Goal: Navigation & Orientation: Find specific page/section

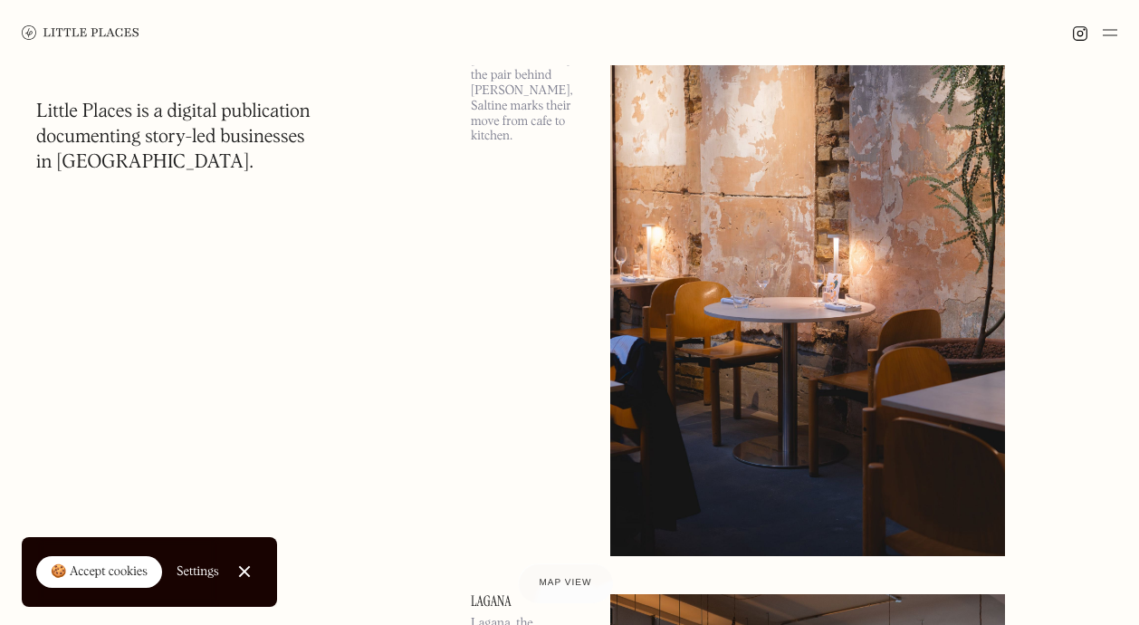
scroll to position [189, 0]
click at [95, 575] on div "🍪 Accept cookies" at bounding box center [99, 572] width 97 height 18
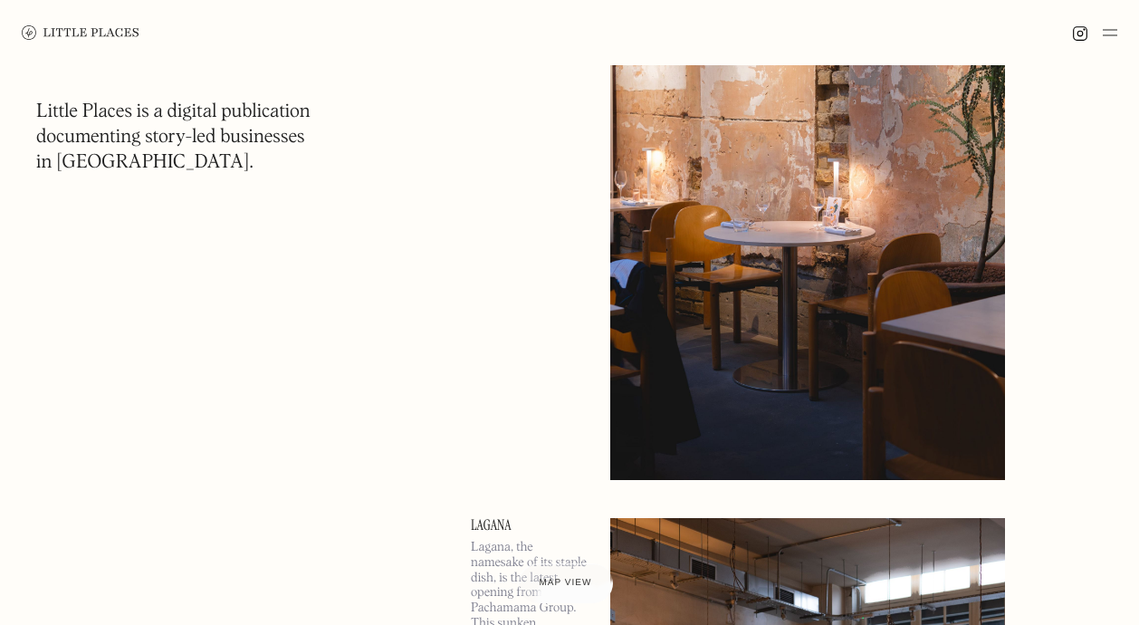
scroll to position [263, 0]
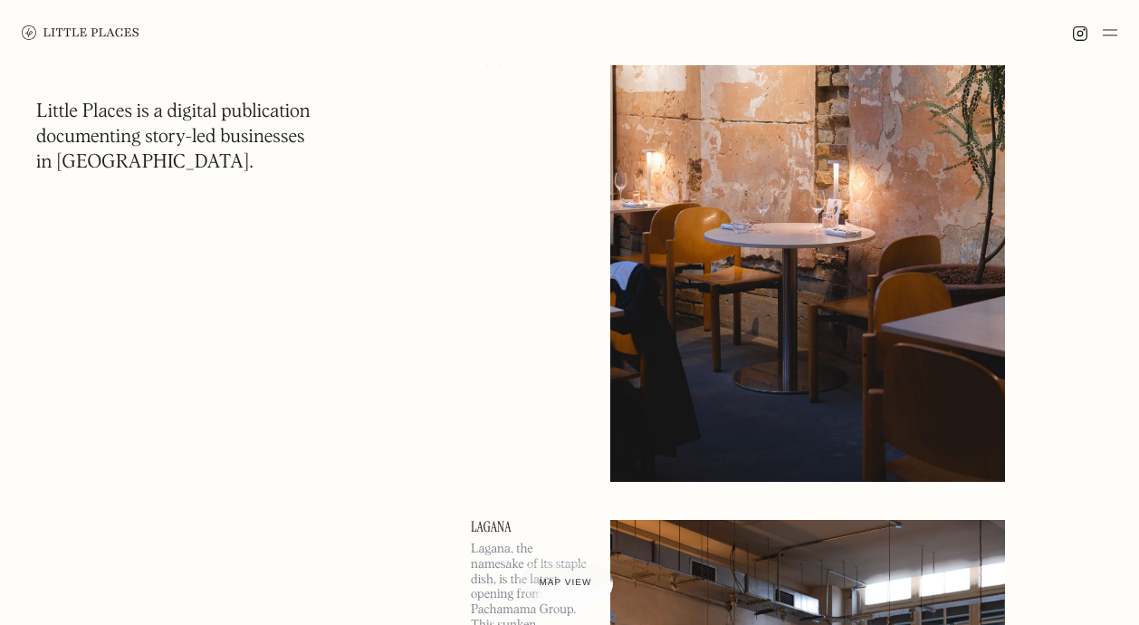
click at [892, 290] on img at bounding box center [807, 196] width 395 height 570
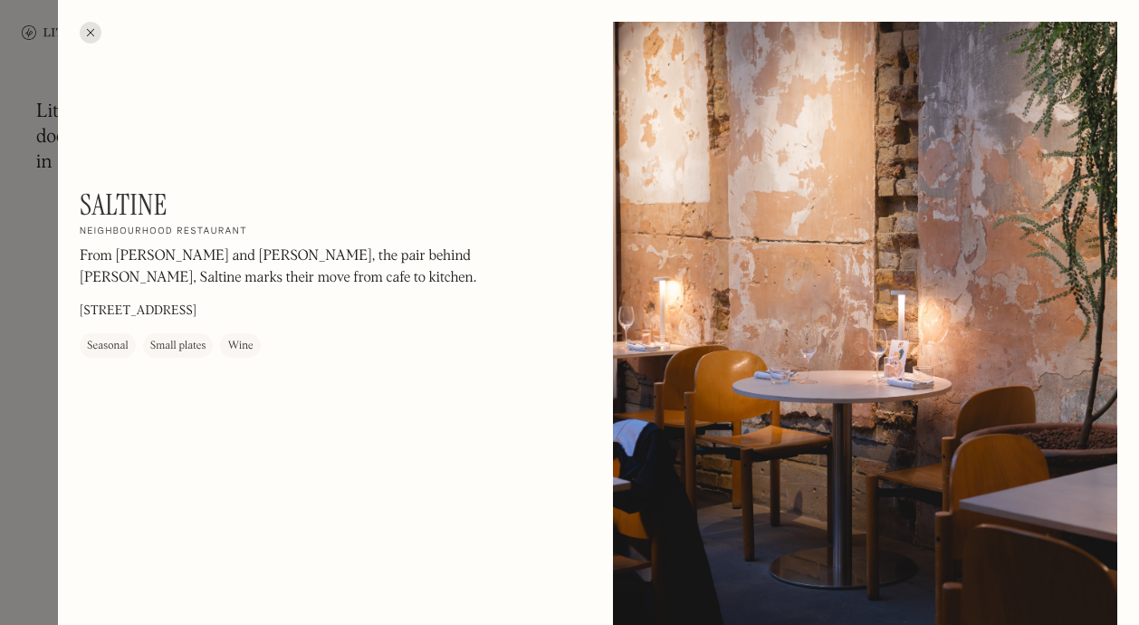
click at [92, 27] on div at bounding box center [91, 33] width 22 height 22
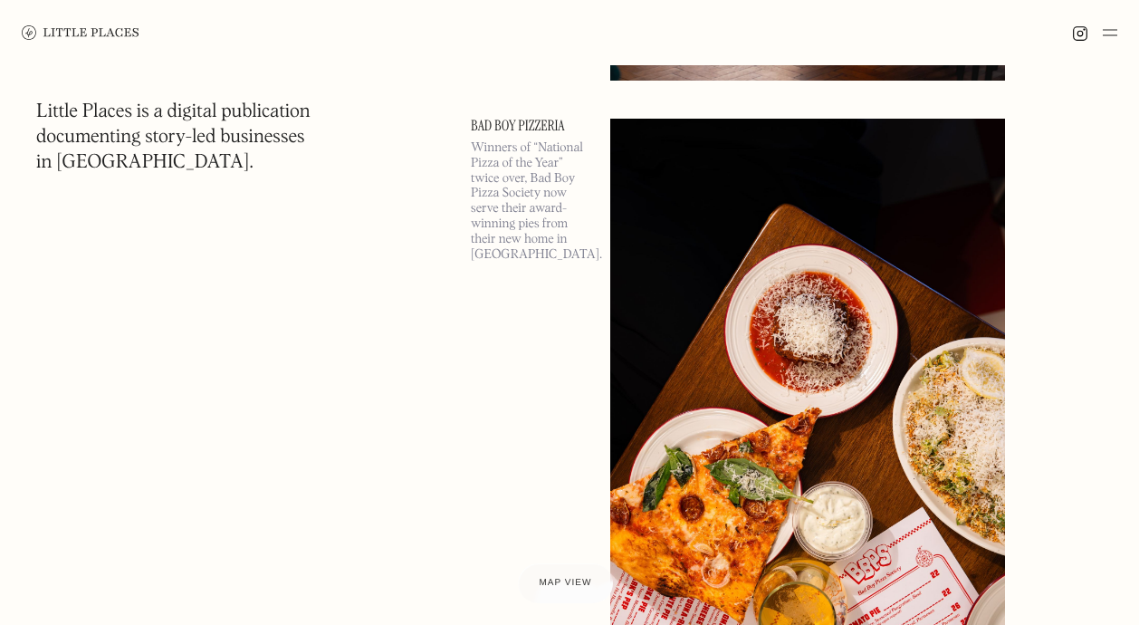
scroll to position [1881, 0]
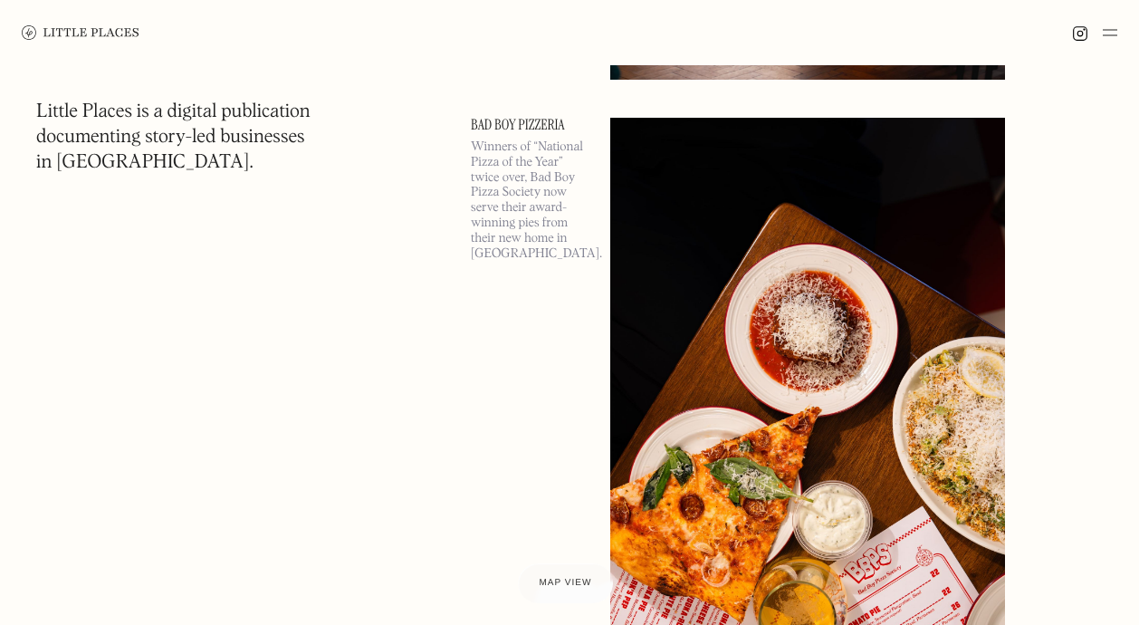
click at [776, 496] on img at bounding box center [807, 403] width 395 height 570
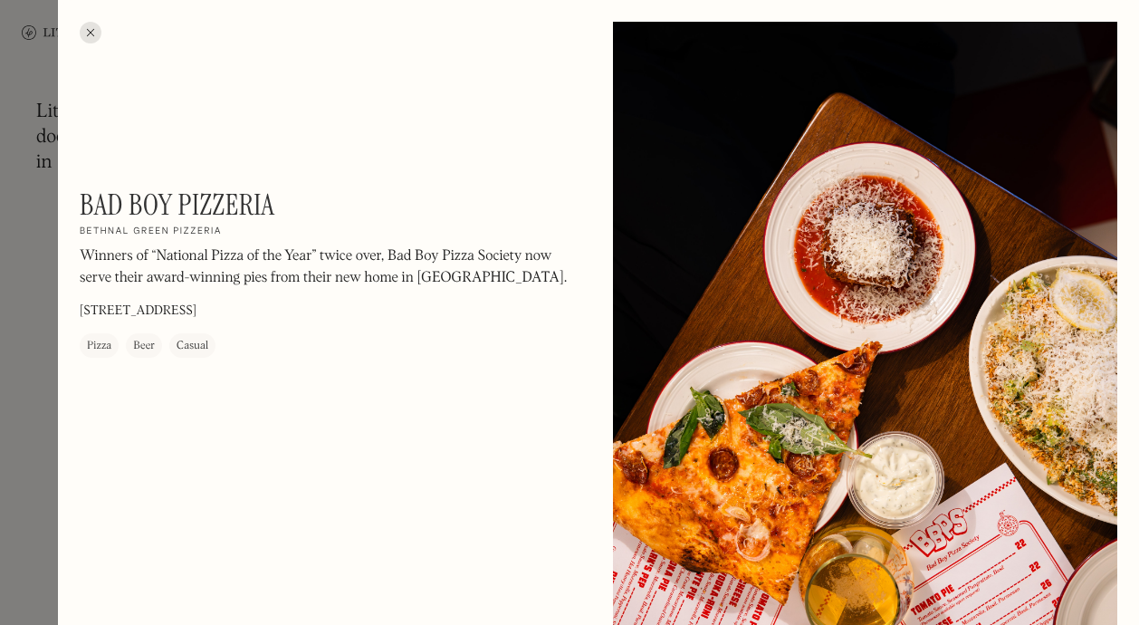
click at [91, 32] on div at bounding box center [91, 33] width 22 height 22
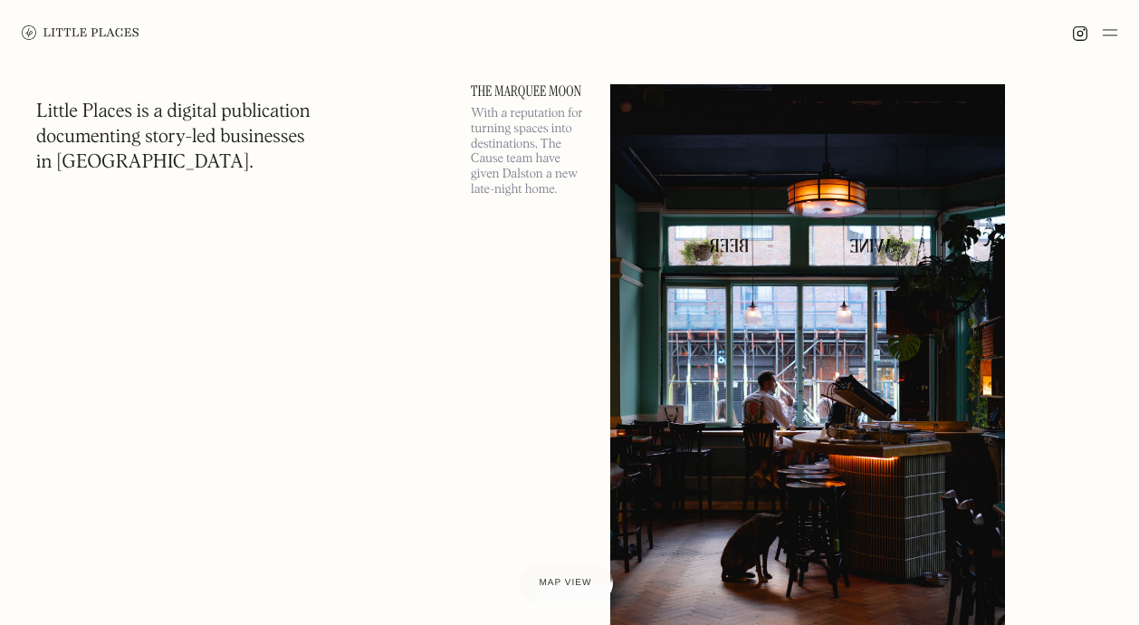
scroll to position [984, 0]
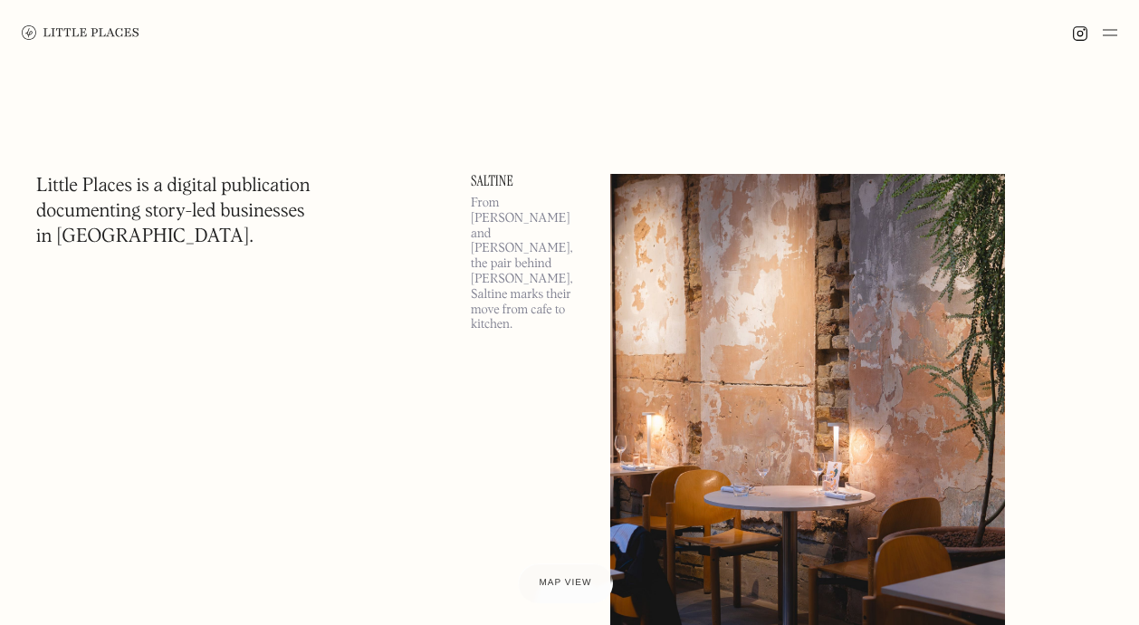
click at [1107, 29] on img at bounding box center [1110, 33] width 14 height 22
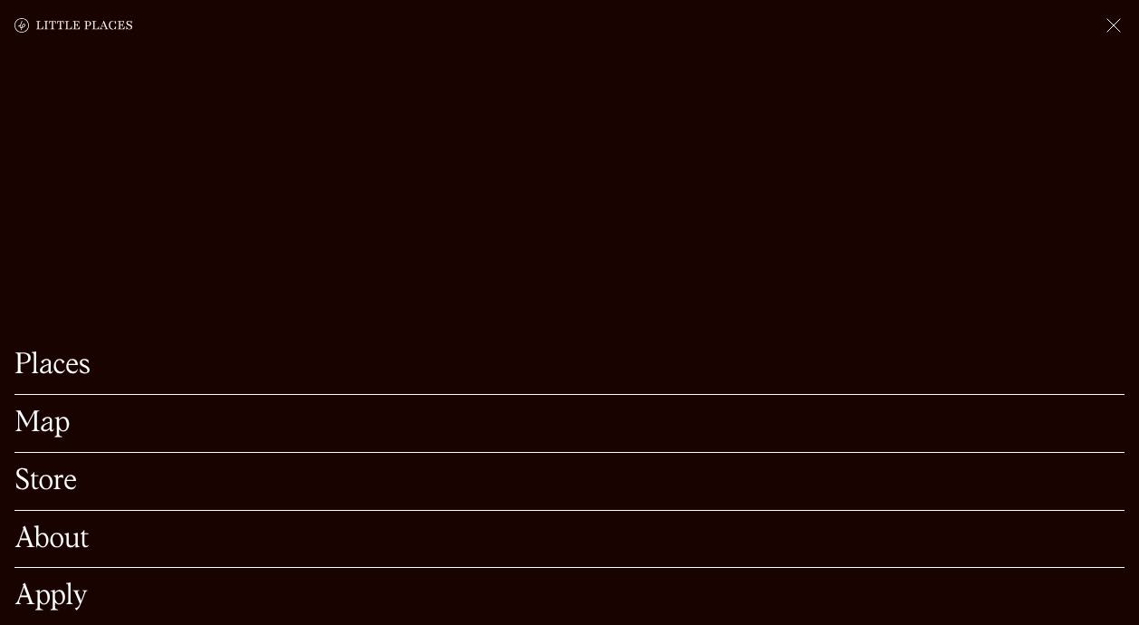
click at [75, 435] on link "Map" at bounding box center [569, 423] width 1110 height 28
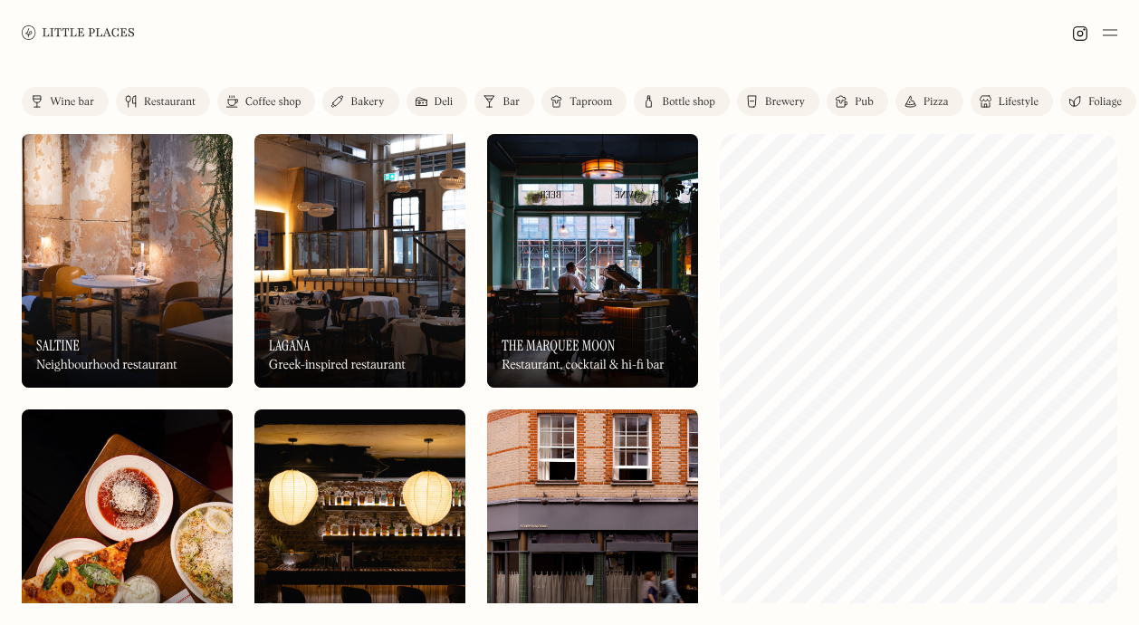
click at [361, 102] on div "Bakery" at bounding box center [366, 102] width 33 height 11
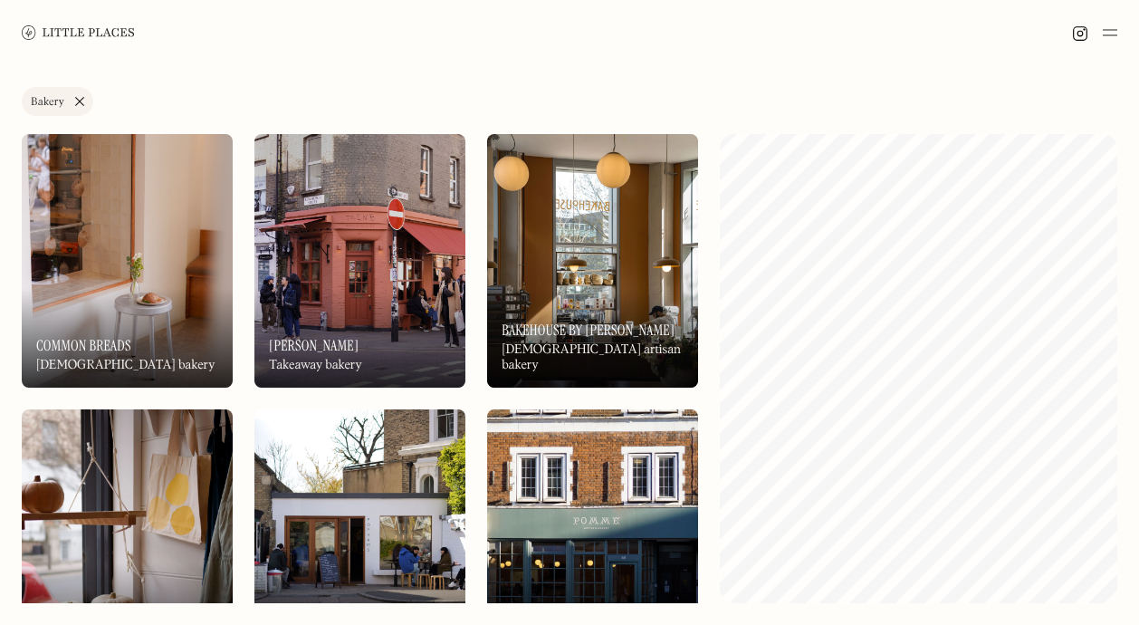
click at [80, 98] on link "Bakery" at bounding box center [58, 101] width 72 height 29
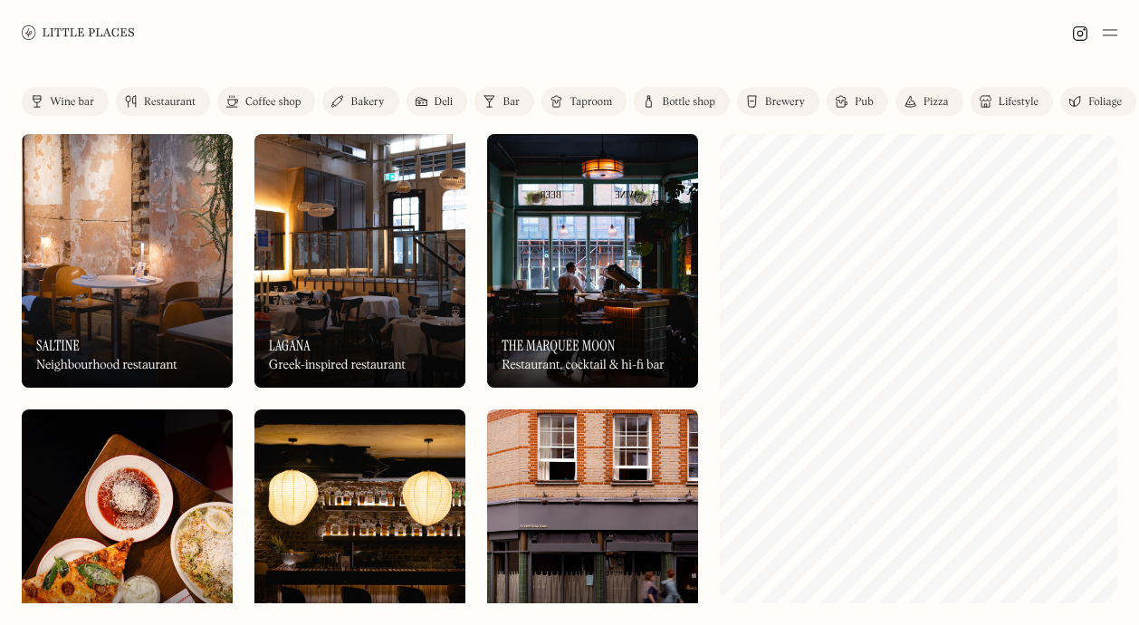
click at [281, 104] on div "Coffee shop" at bounding box center [272, 102] width 55 height 11
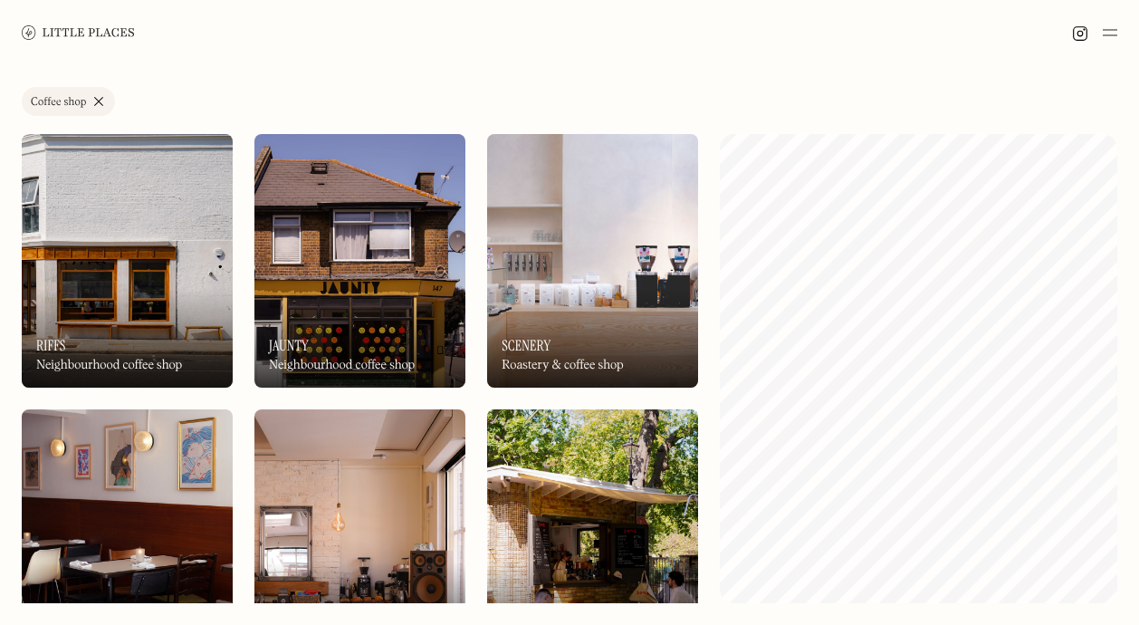
click at [137, 498] on img at bounding box center [127, 535] width 211 height 253
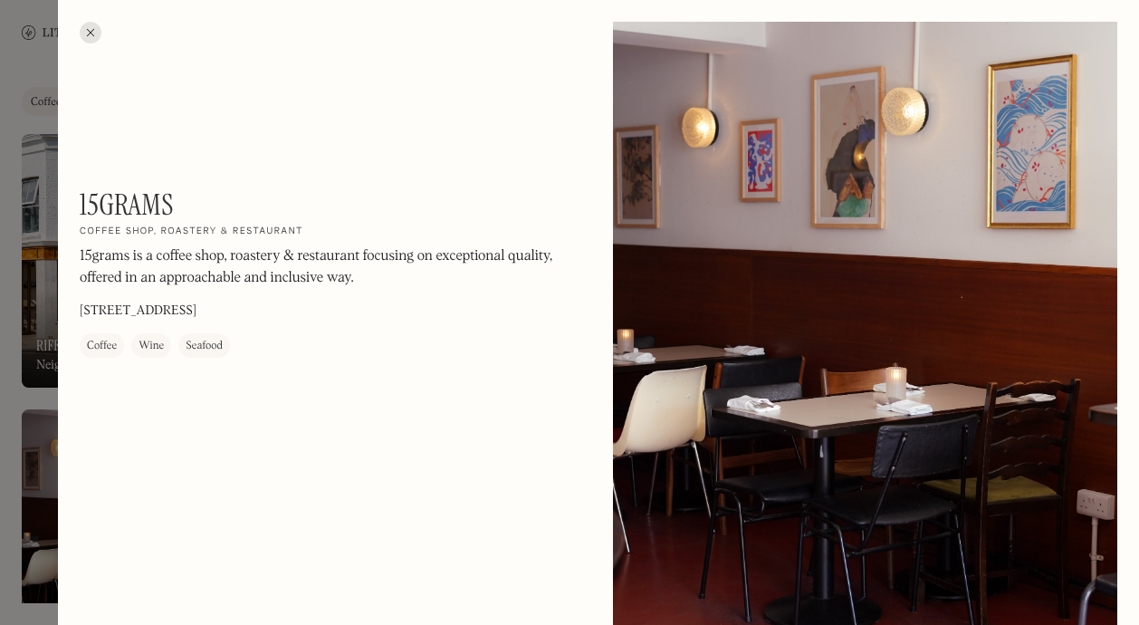
click at [90, 34] on div at bounding box center [91, 33] width 22 height 22
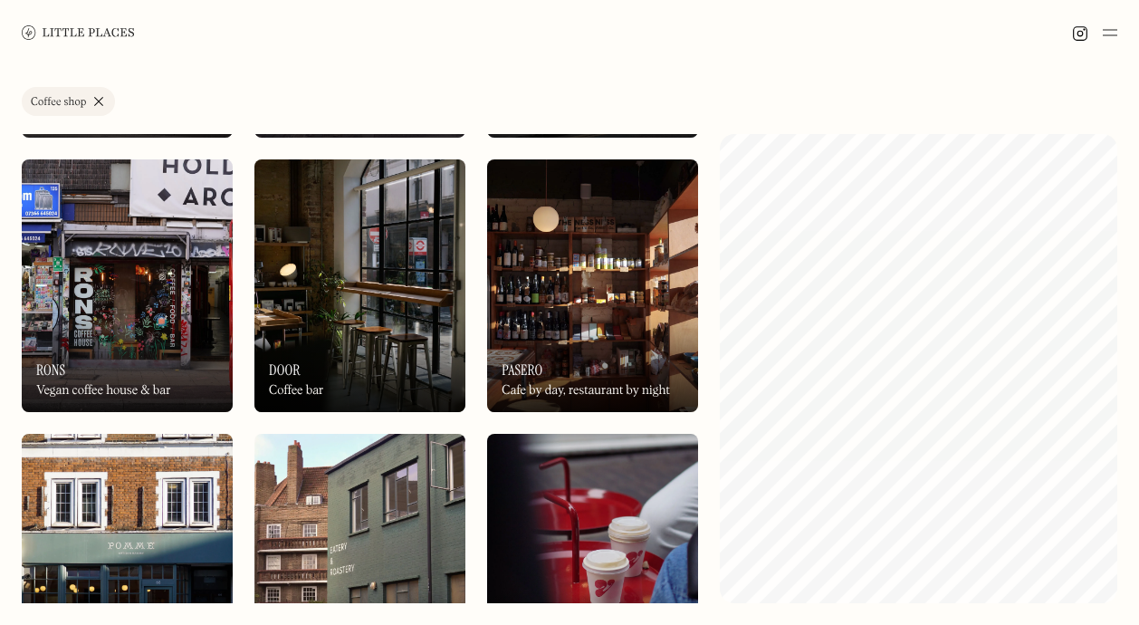
scroll to position [1400, 0]
